Goal: Go to known website: Go to known website

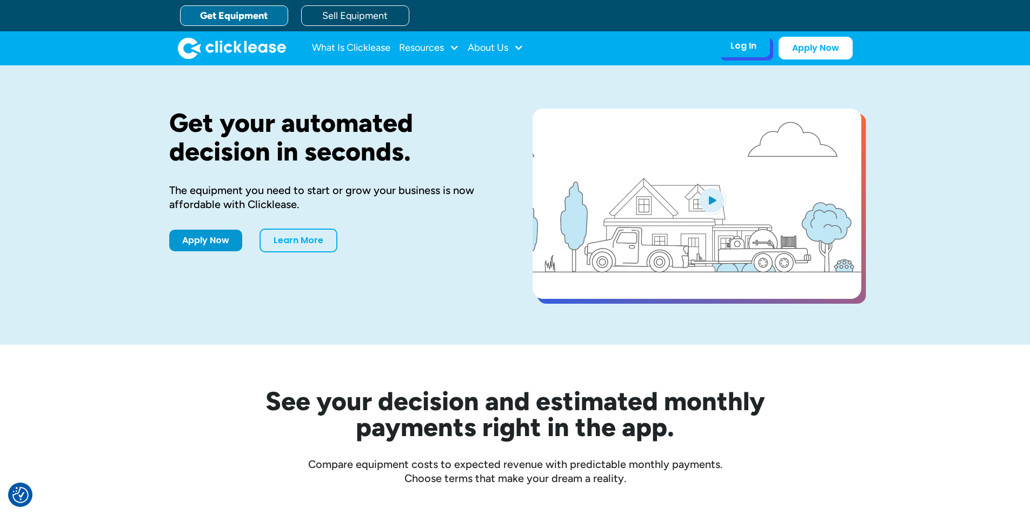
click at [765, 38] on div "Log In Account login I use Clicklease to get my equipment Partner Portal I offe…" at bounding box center [743, 46] width 53 height 23
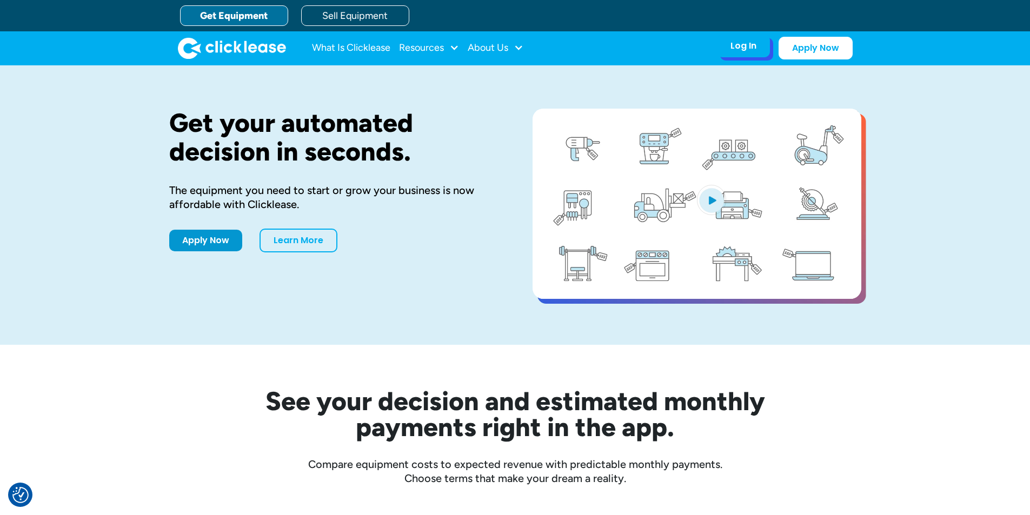
click at [737, 47] on div "Log In" at bounding box center [744, 46] width 26 height 11
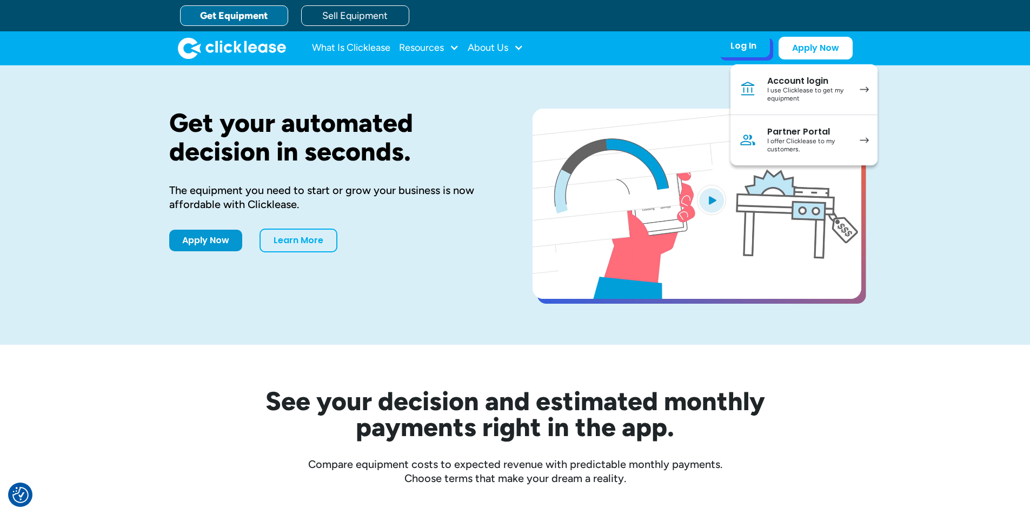
click at [785, 92] on div "I use Clicklease to get my equipment" at bounding box center [808, 95] width 82 height 17
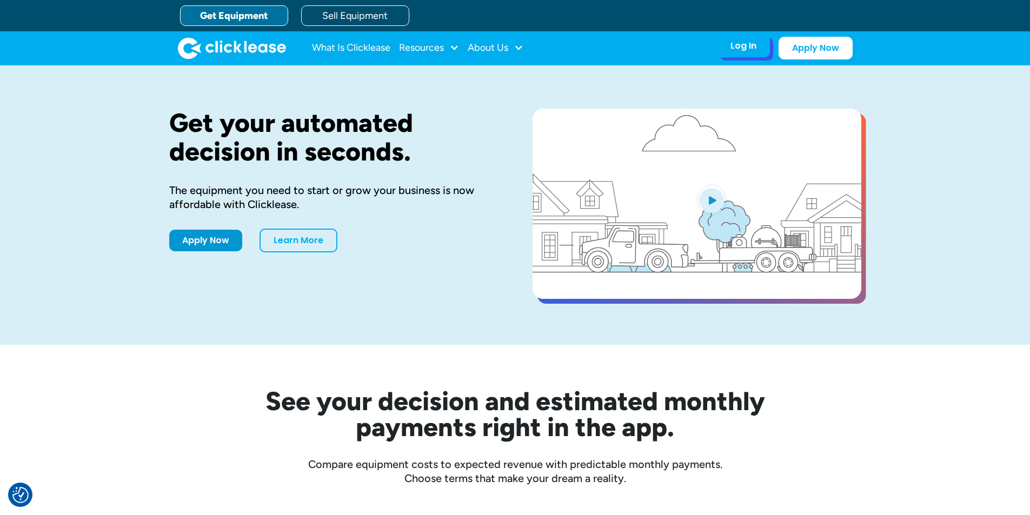
click at [733, 47] on div "Log In" at bounding box center [744, 46] width 26 height 11
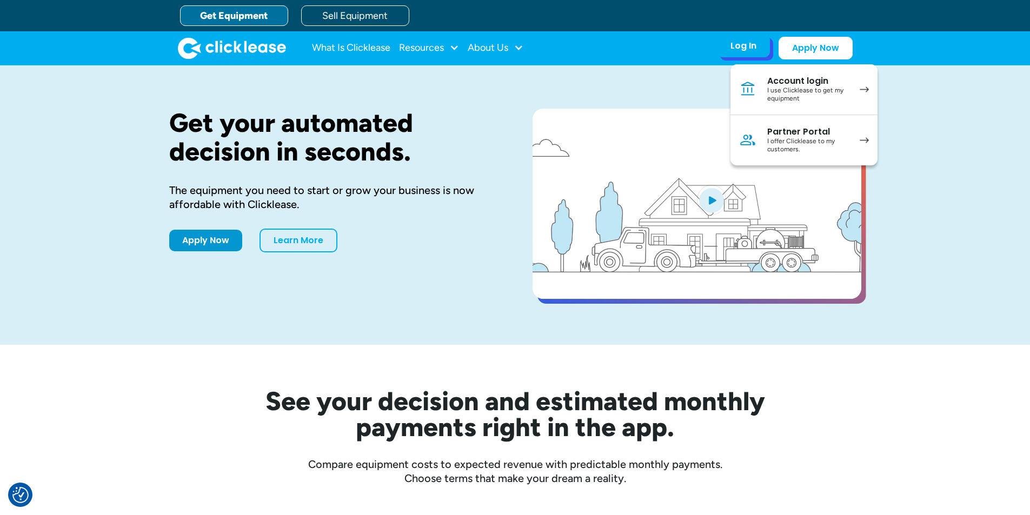
click at [774, 135] on div "Partner Portal" at bounding box center [808, 132] width 82 height 11
